Goal: Information Seeking & Learning: Check status

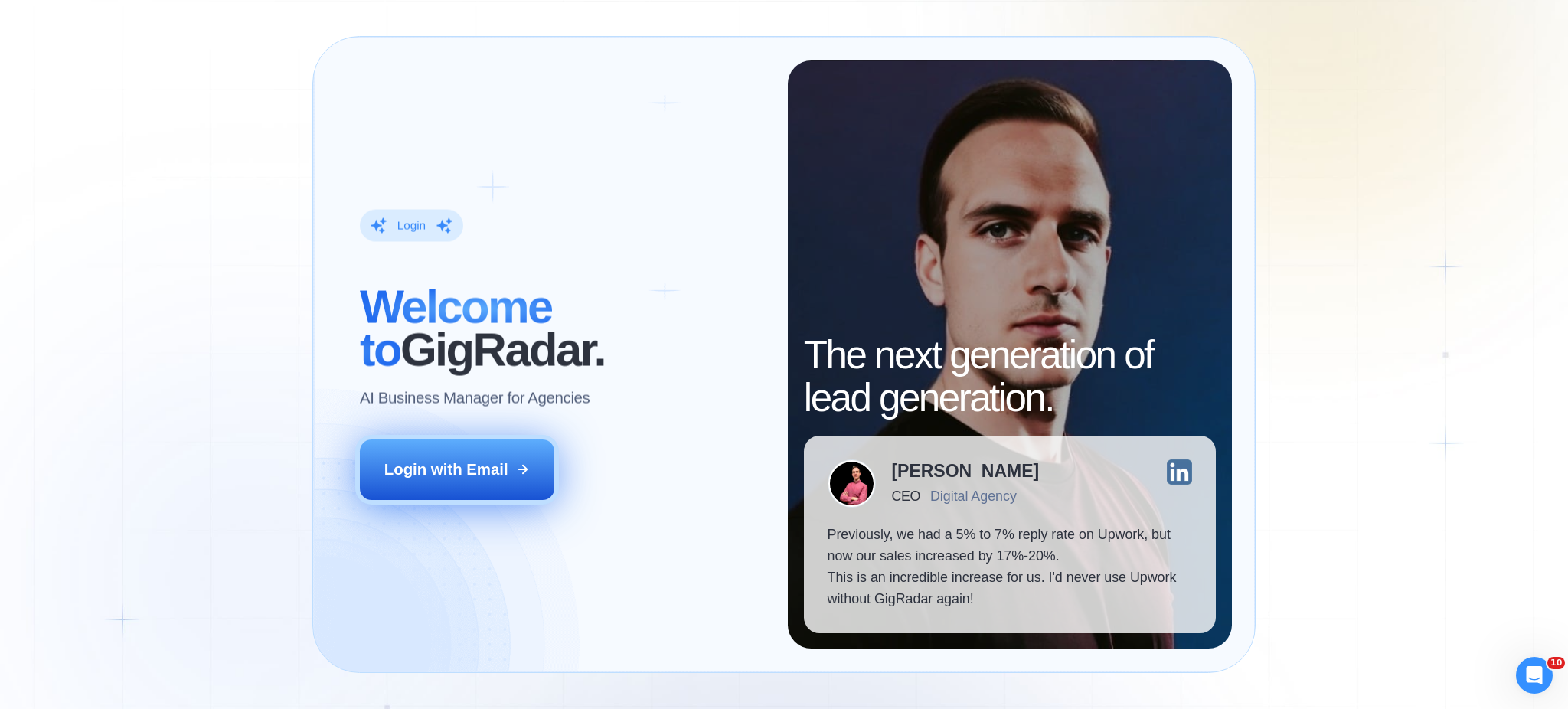
click at [474, 476] on div "Login with Email" at bounding box center [445, 469] width 124 height 21
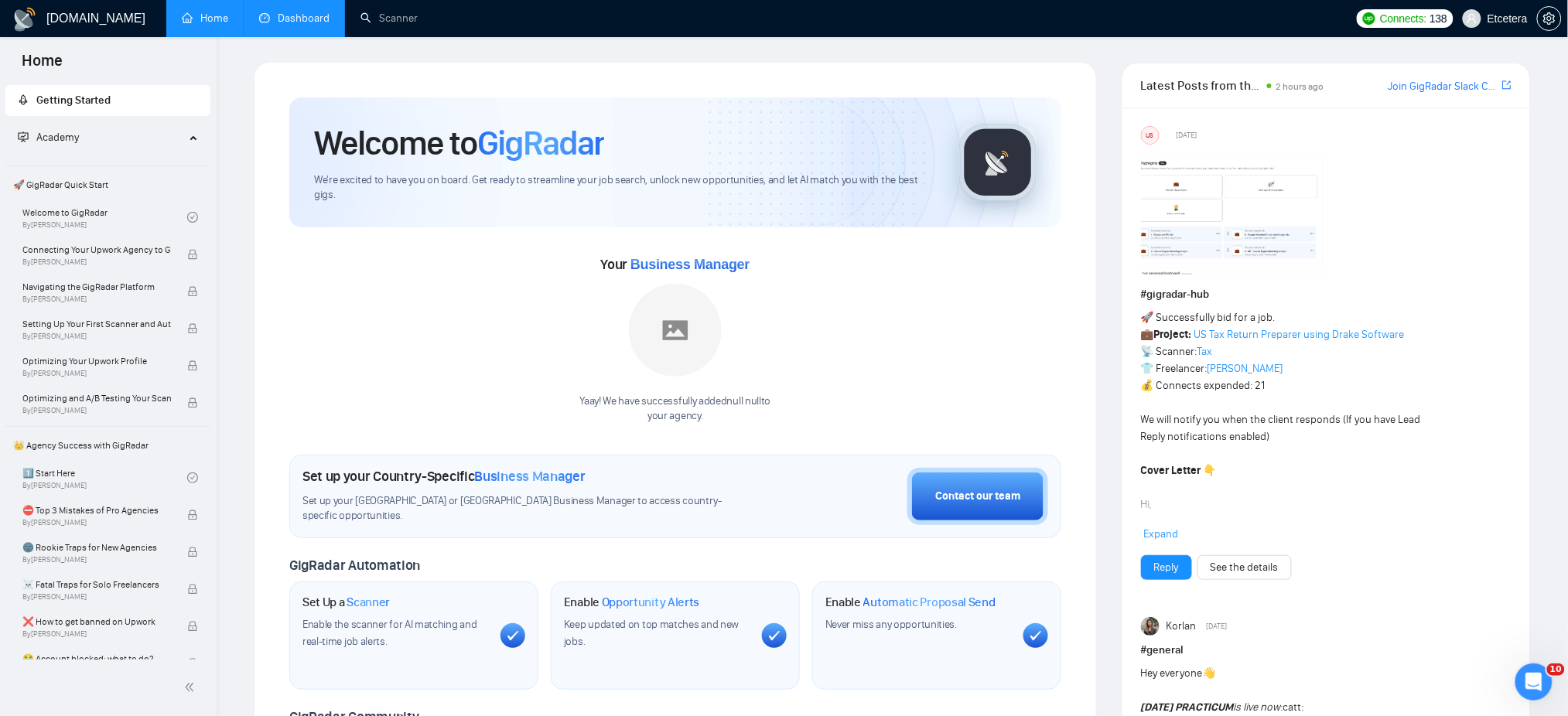
click at [292, 14] on link "Dashboard" at bounding box center [293, 18] width 70 height 13
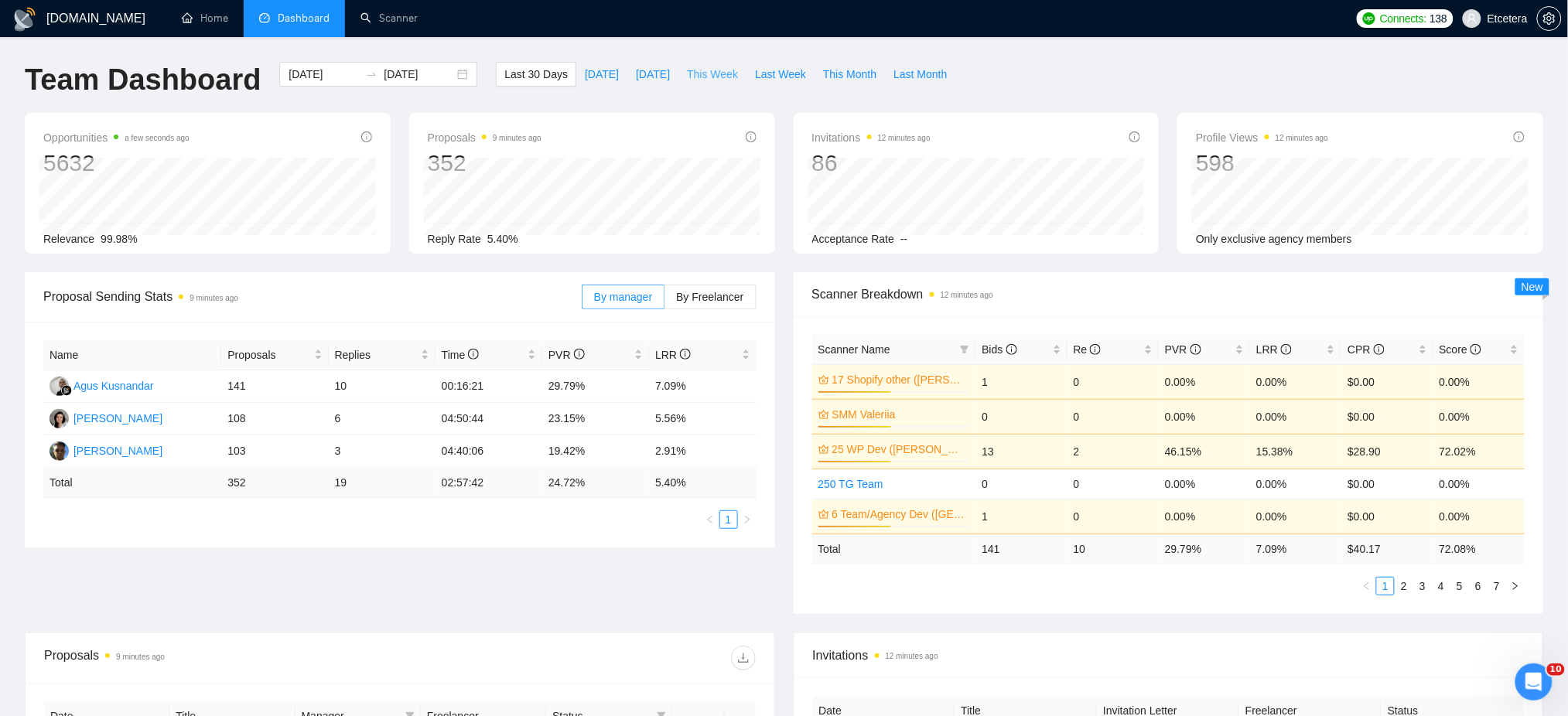
click at [711, 67] on span "This Week" at bounding box center [713, 74] width 51 height 17
type input "[DATE]"
